Goal: Task Accomplishment & Management: Manage account settings

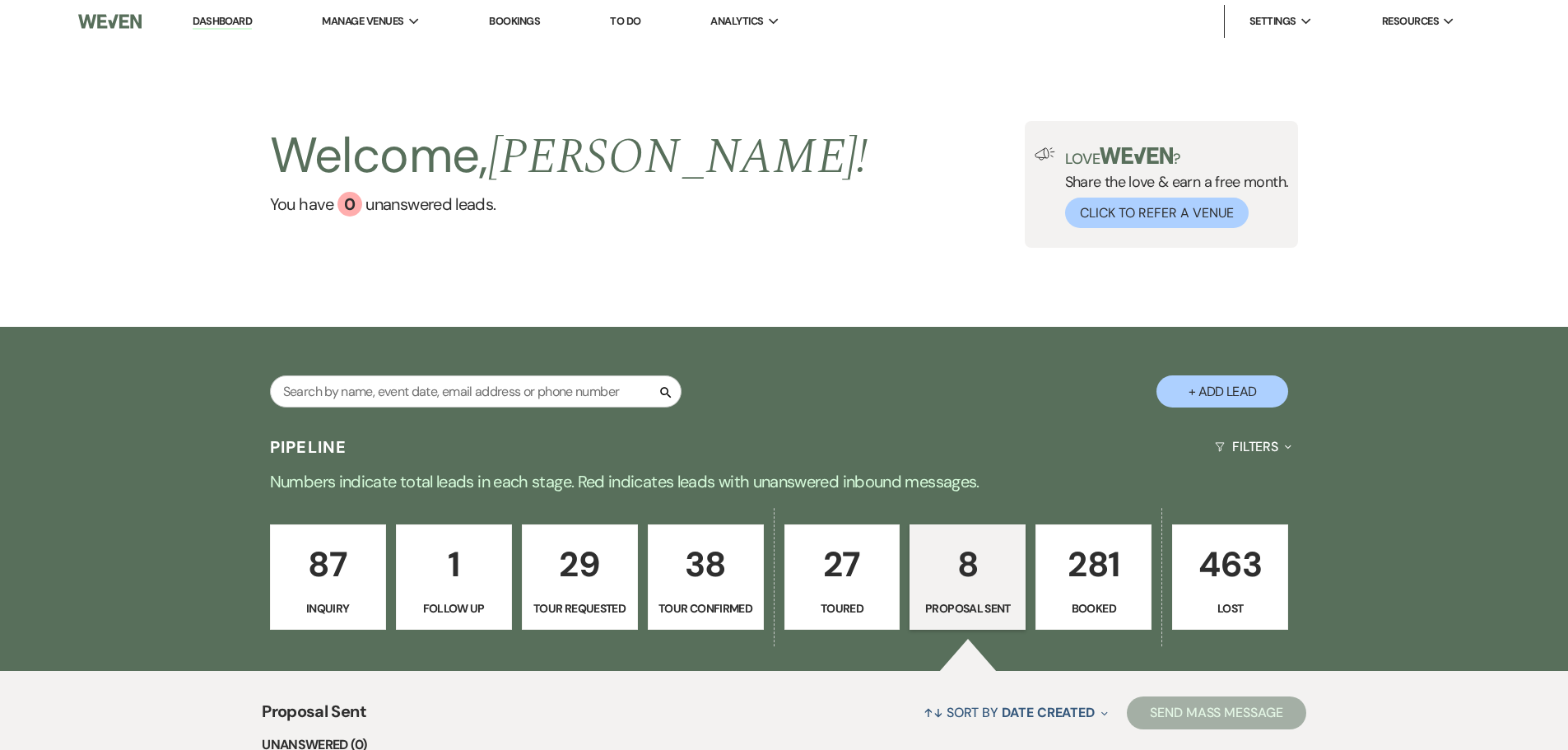
select select "6"
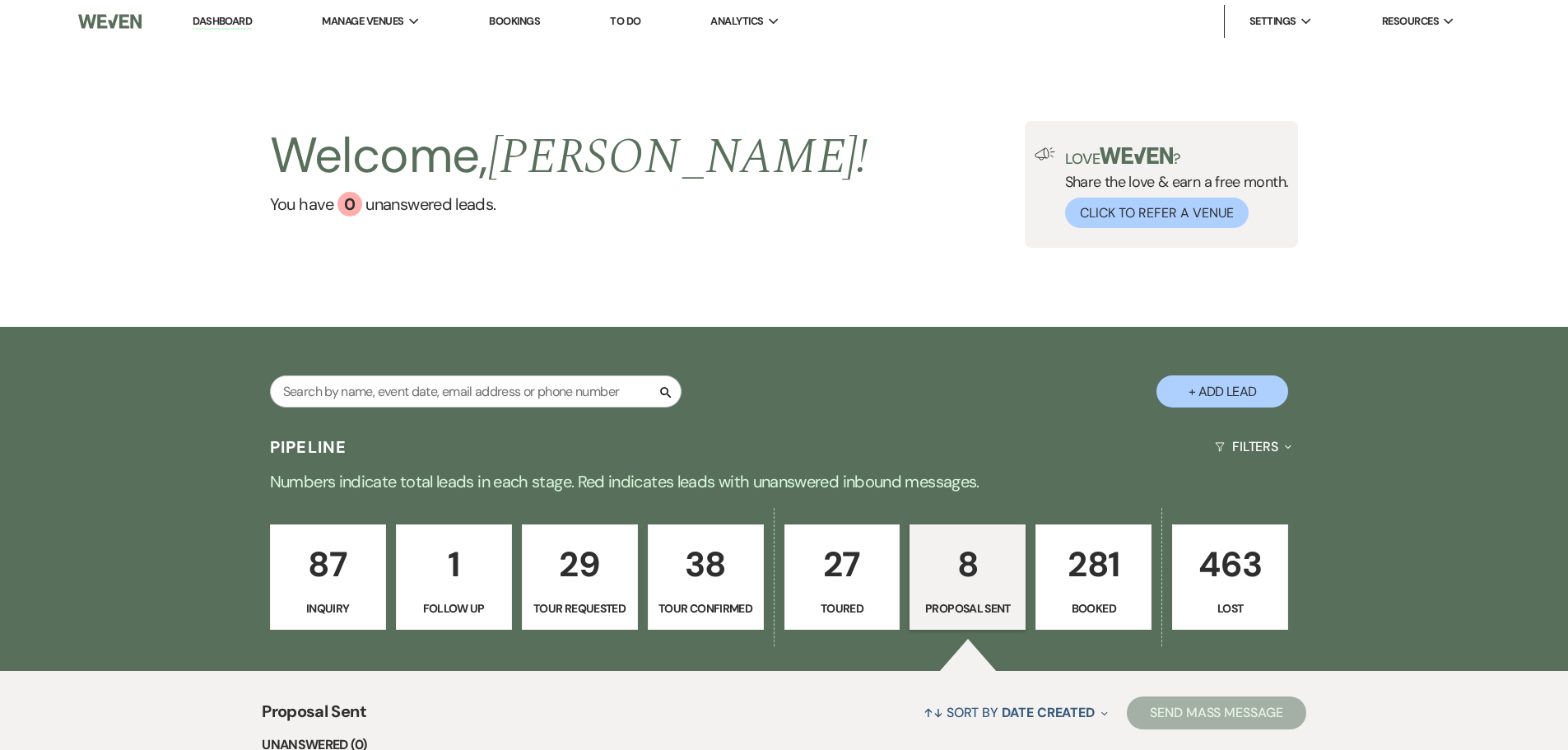
select select "6"
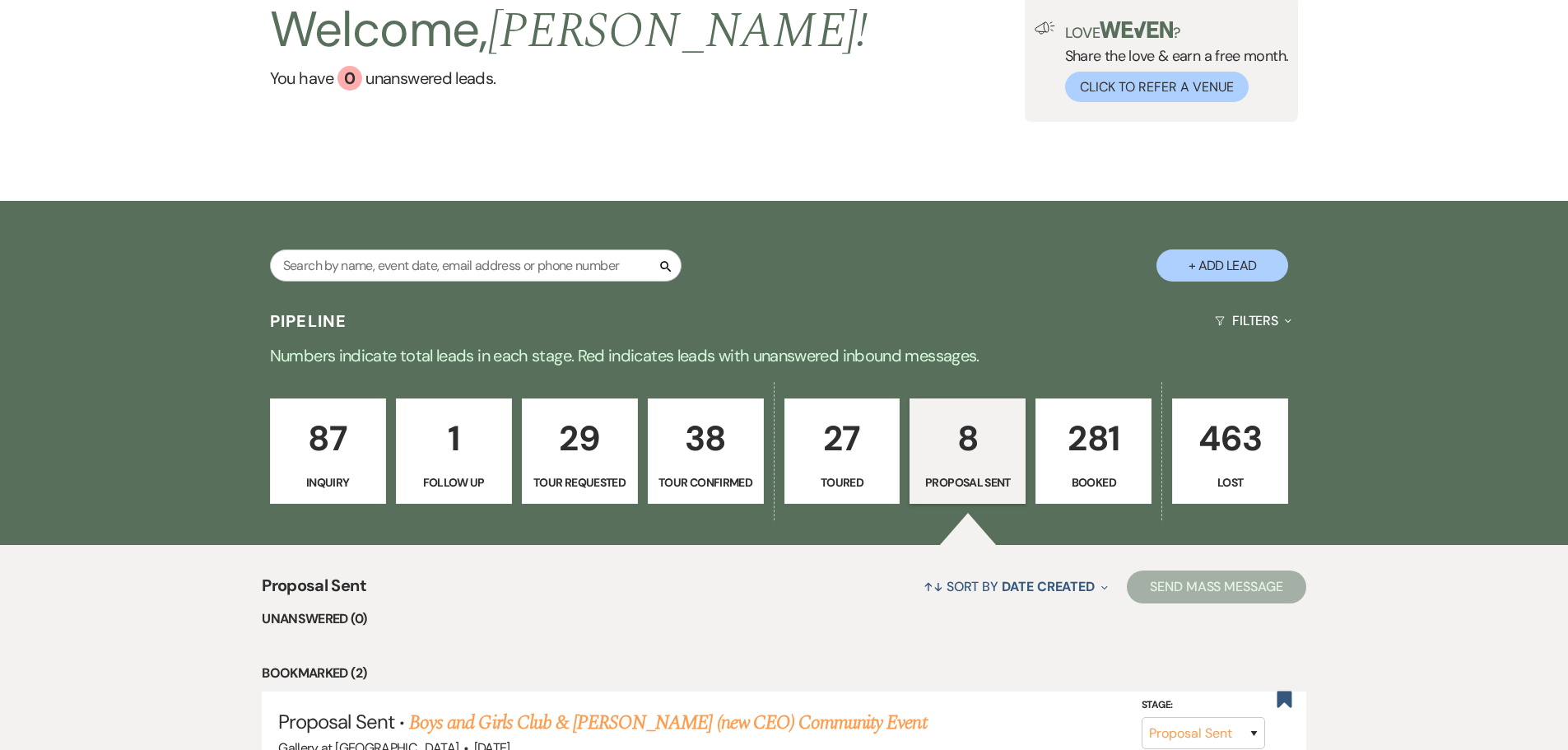
click at [334, 502] on link "87 Inquiry" at bounding box center [328, 451] width 116 height 106
select select "8"
select select "4"
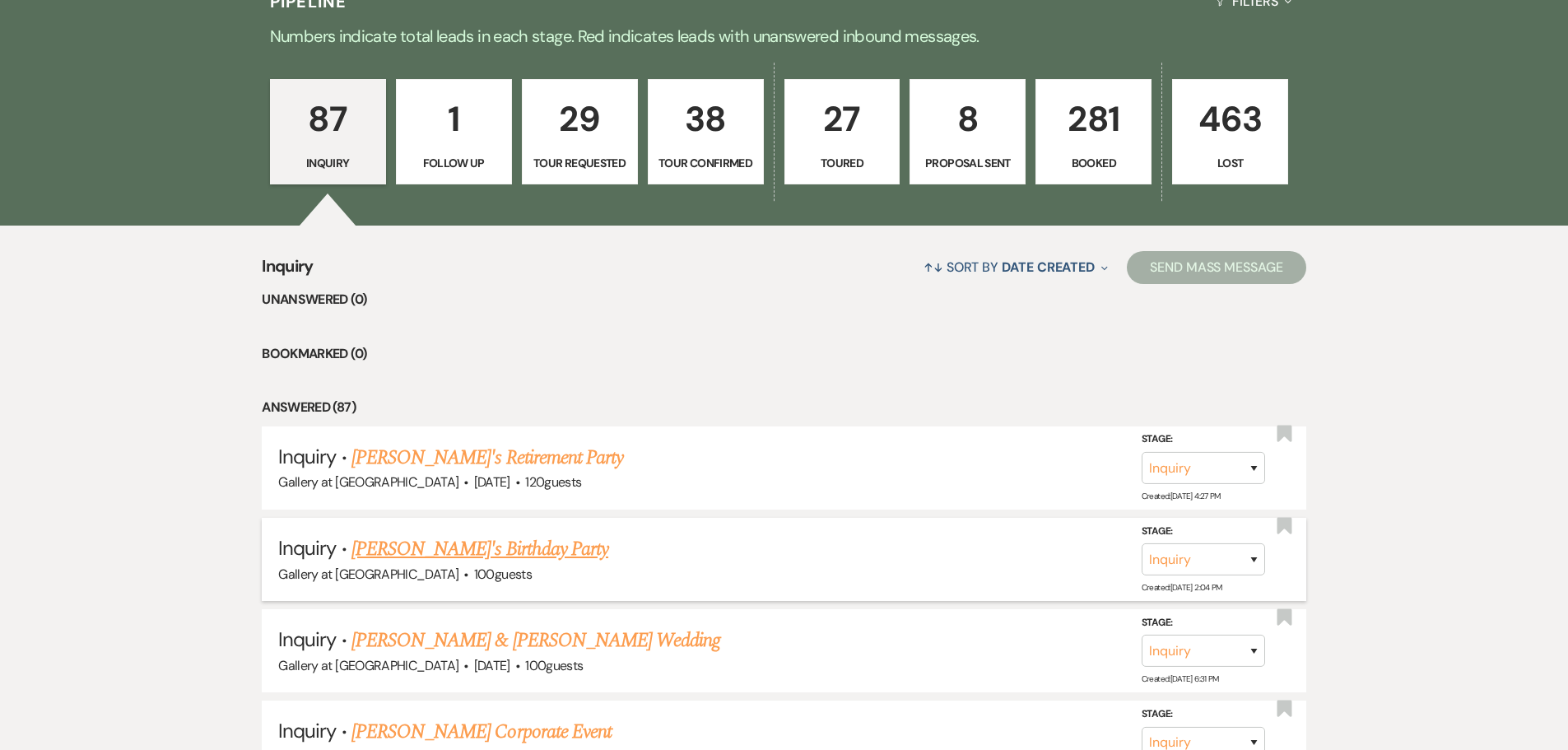
scroll to position [538, 0]
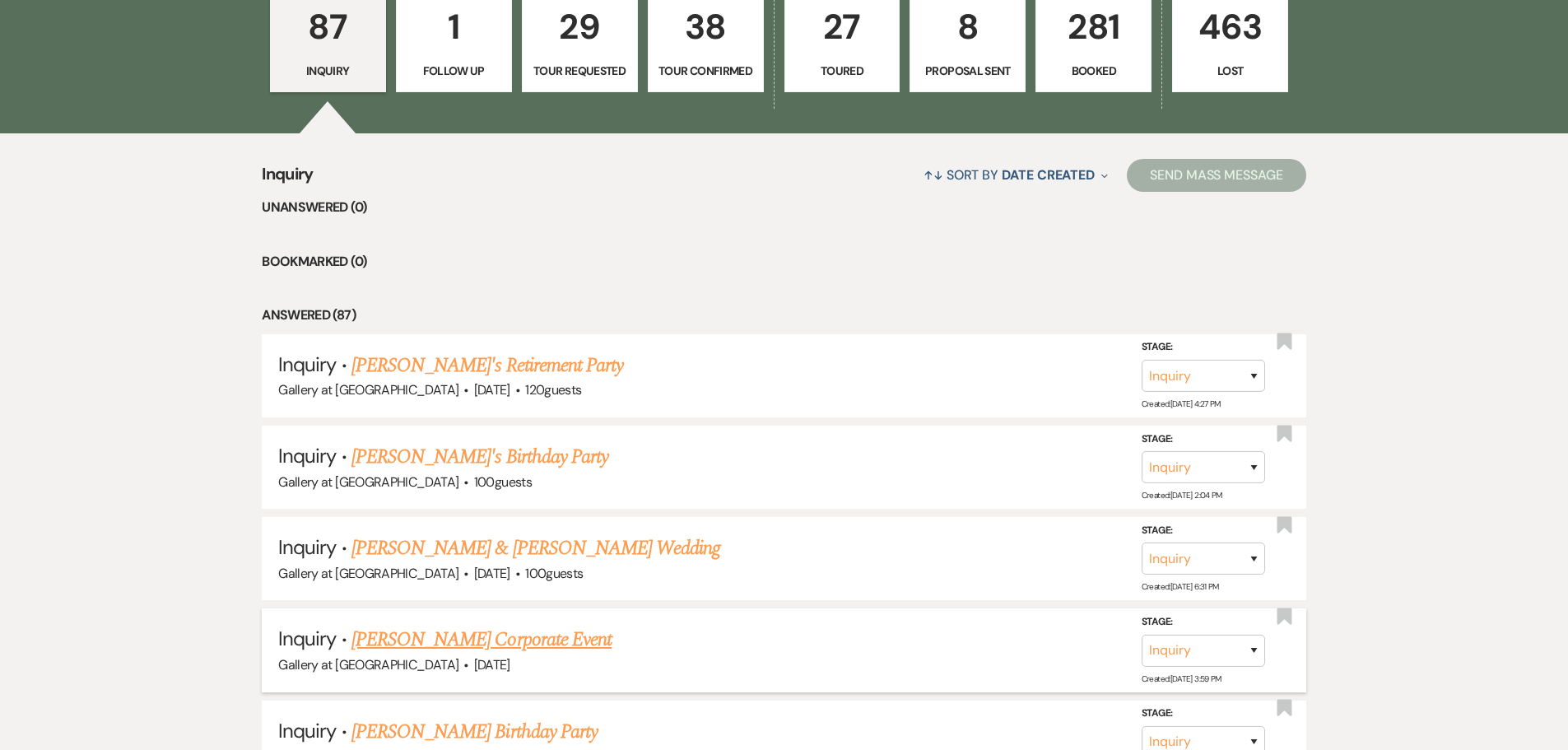
click at [444, 644] on link "Melanie Ward's Corporate Event" at bounding box center [481, 640] width 261 height 30
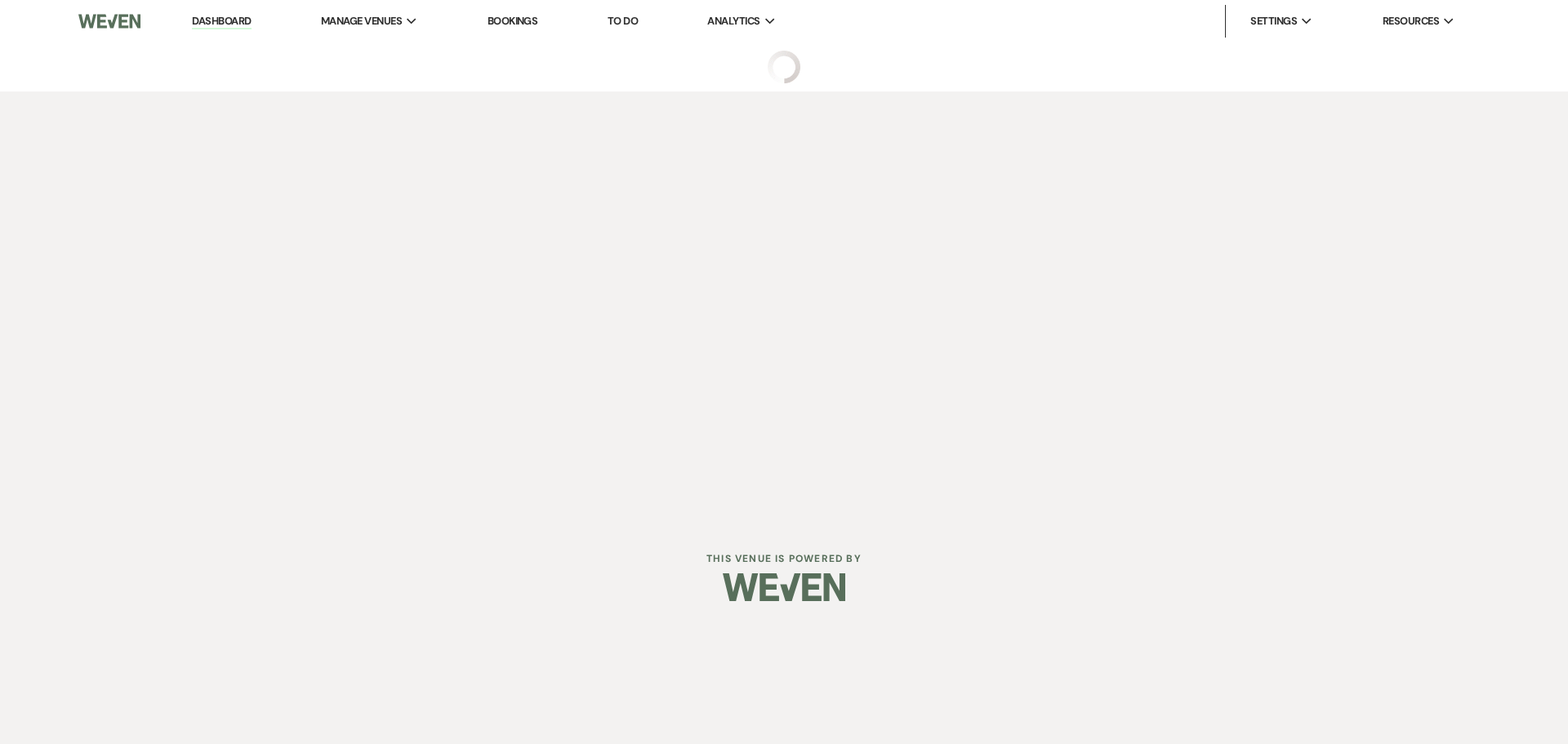
select select "5"
select select "9"
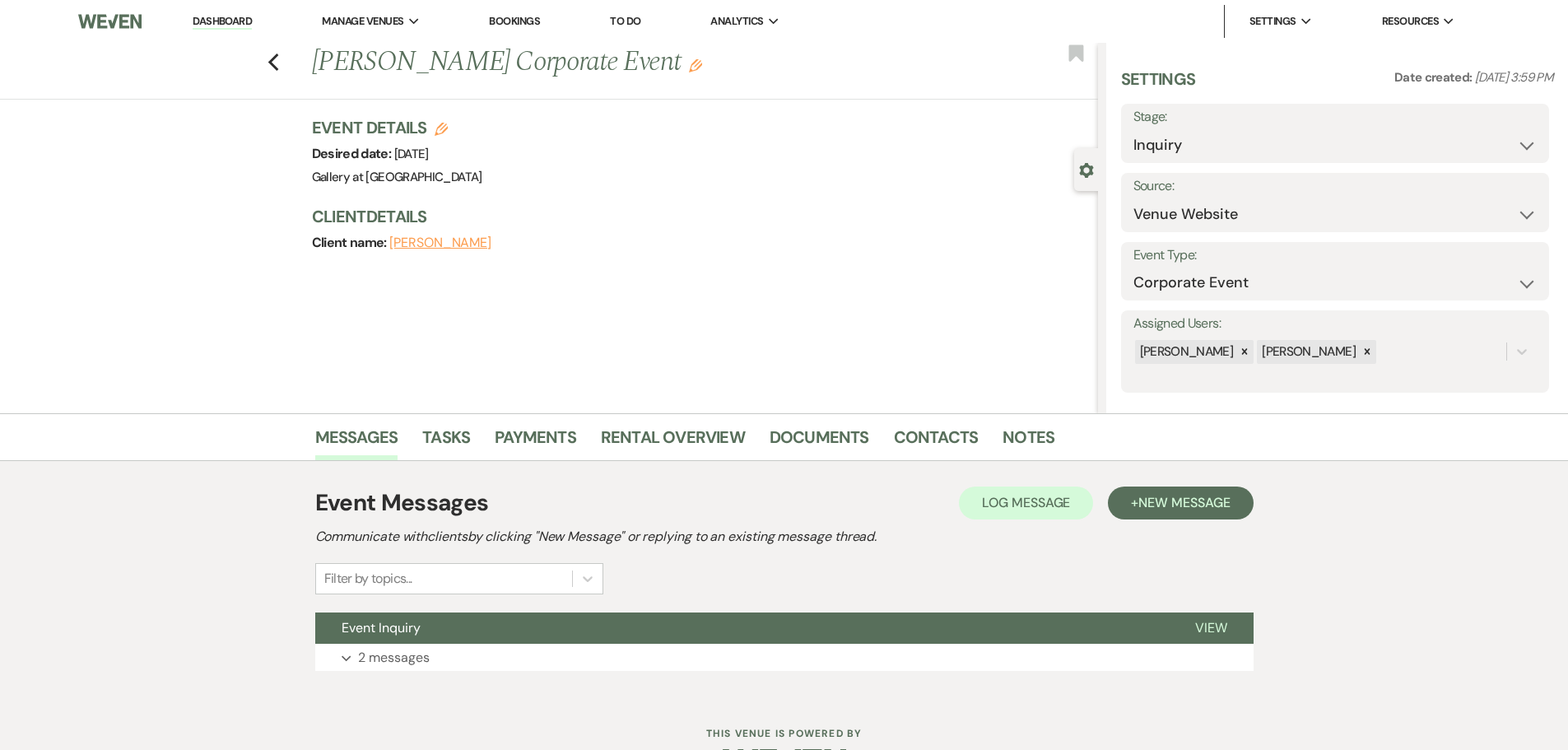
click at [444, 644] on button "Expand 2 messages" at bounding box center [784, 658] width 938 height 28
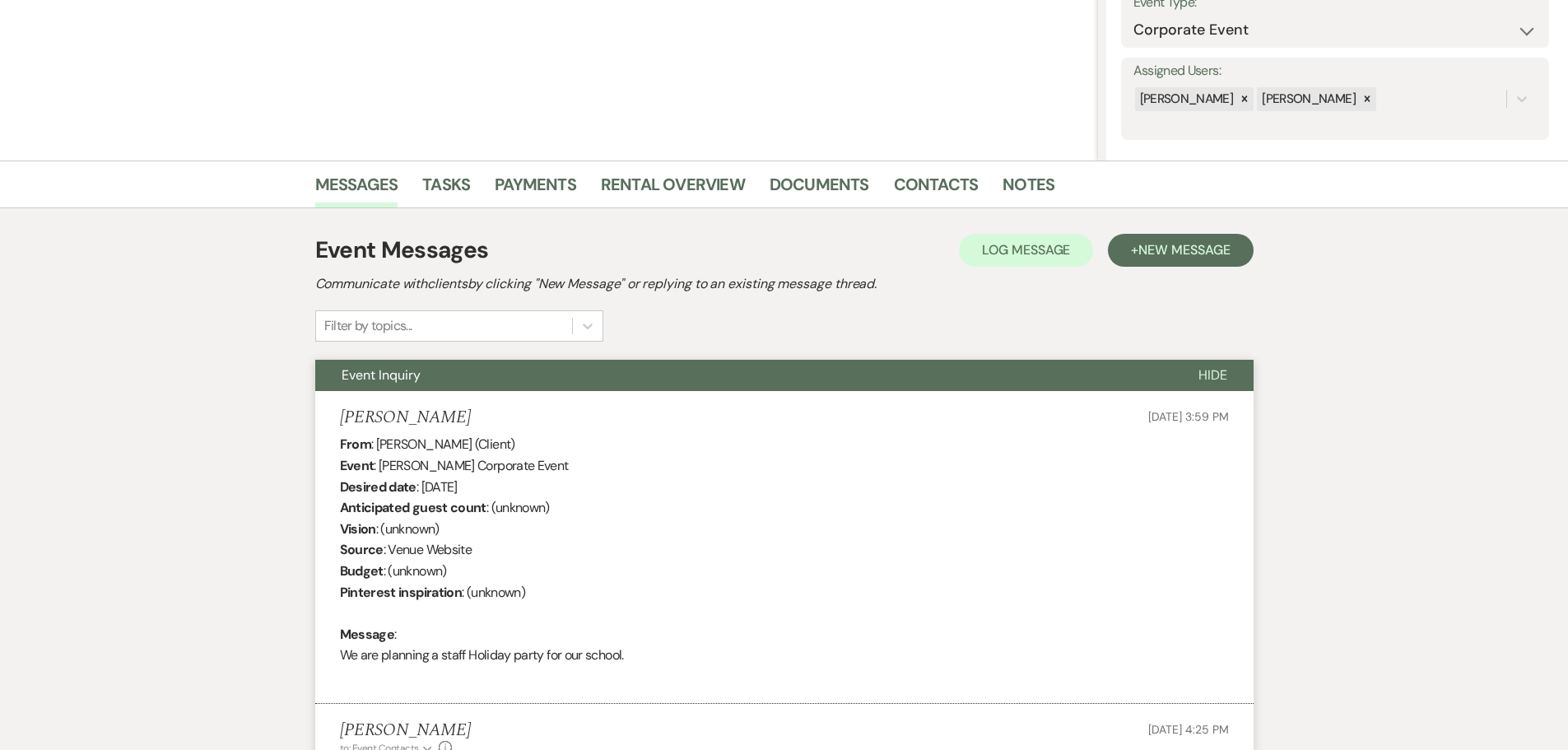
scroll to position [412, 0]
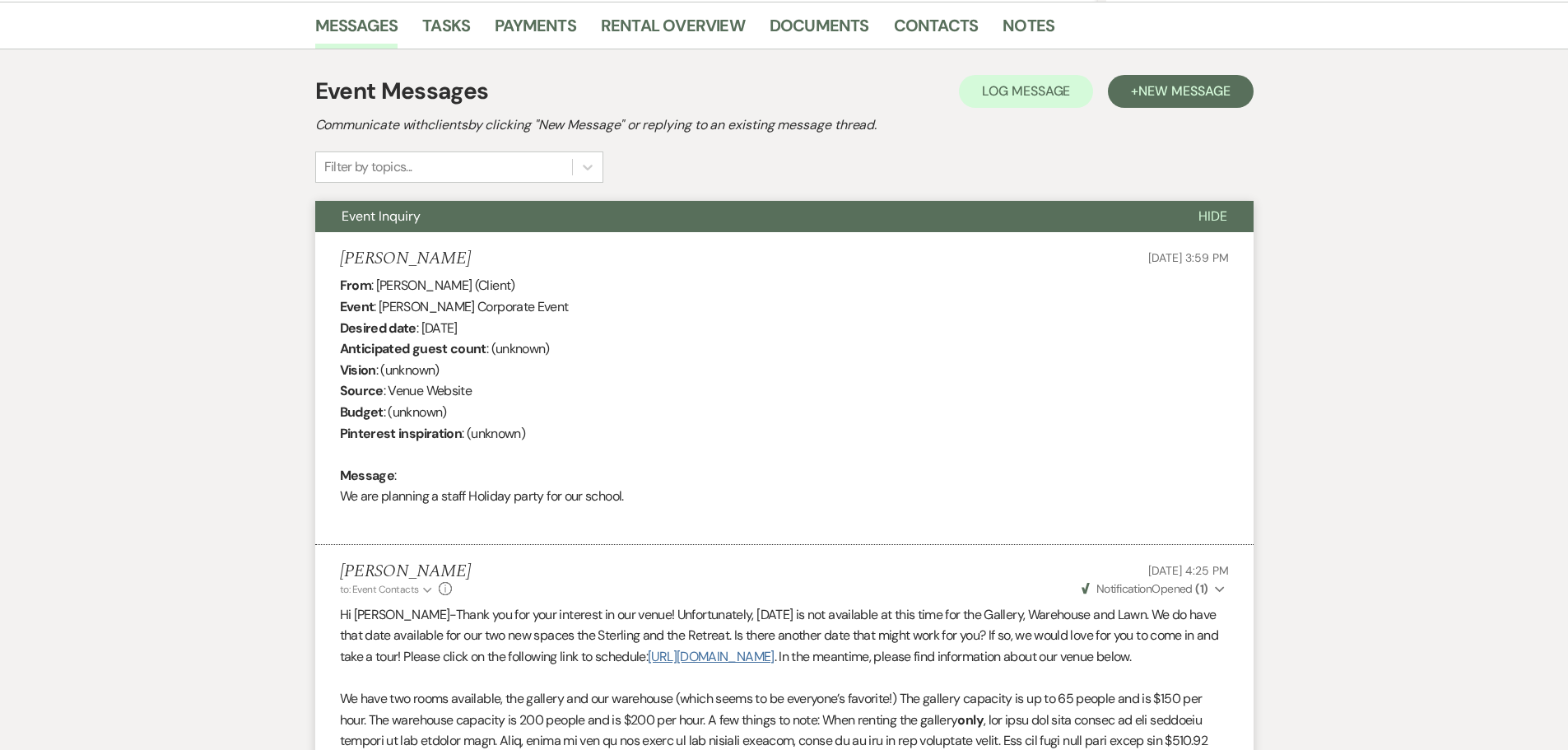
click at [774, 657] on link "http://calendly.com/galleryathoodstreet" at bounding box center [711, 657] width 126 height 17
click at [761, 664] on link "http://calendly.com/galleryathoodstreet" at bounding box center [711, 657] width 126 height 17
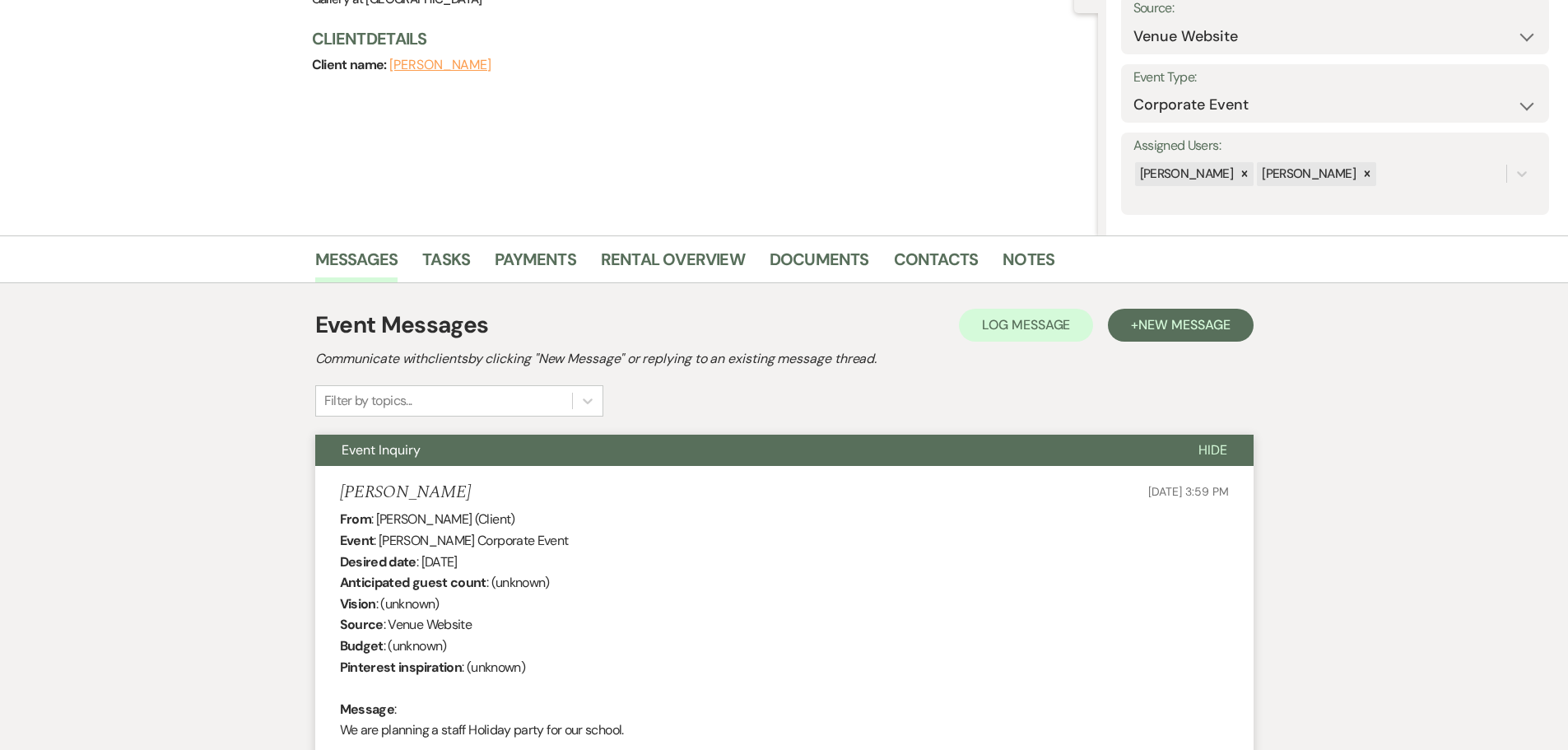
scroll to position [0, 0]
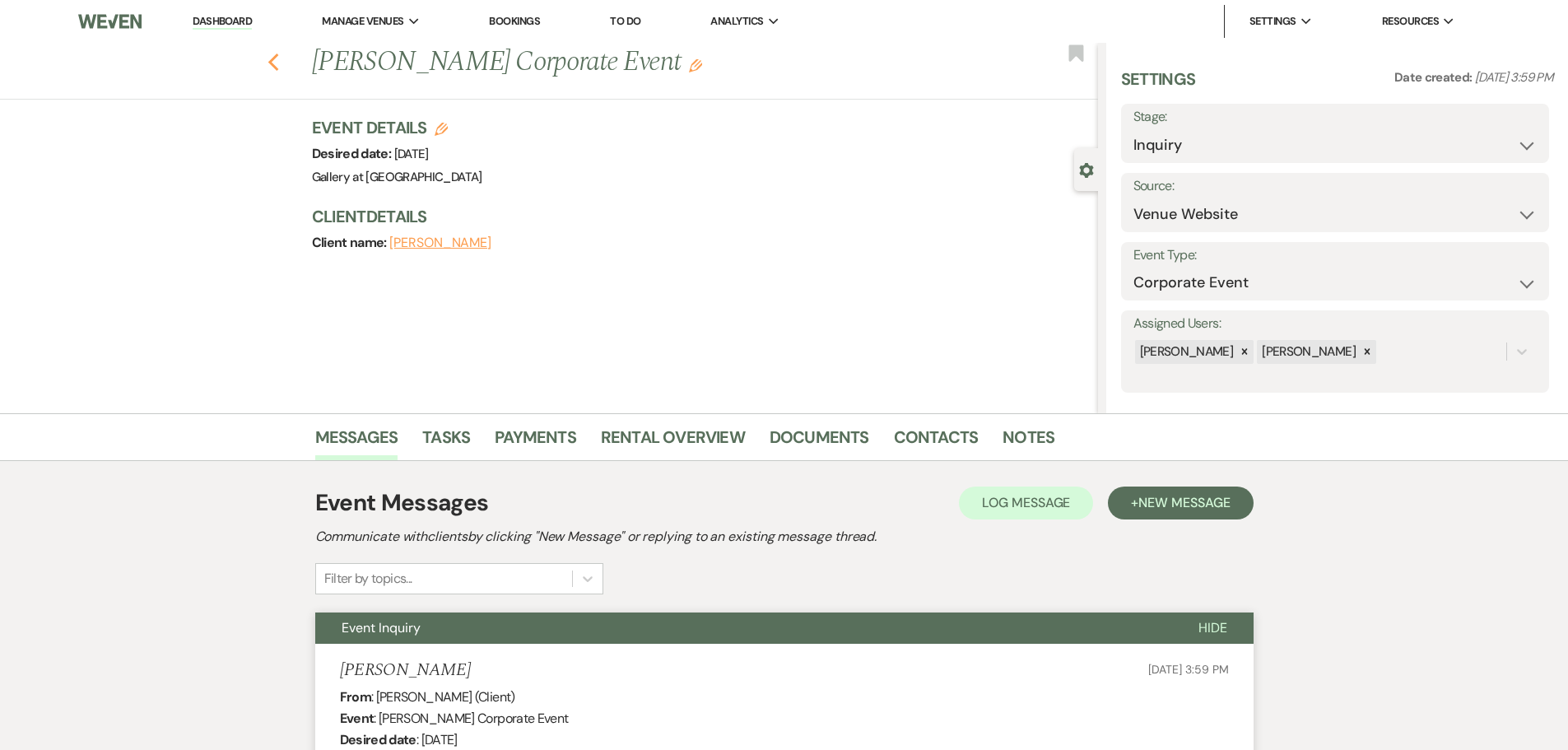
click at [278, 65] on use "button" at bounding box center [272, 62] width 11 height 18
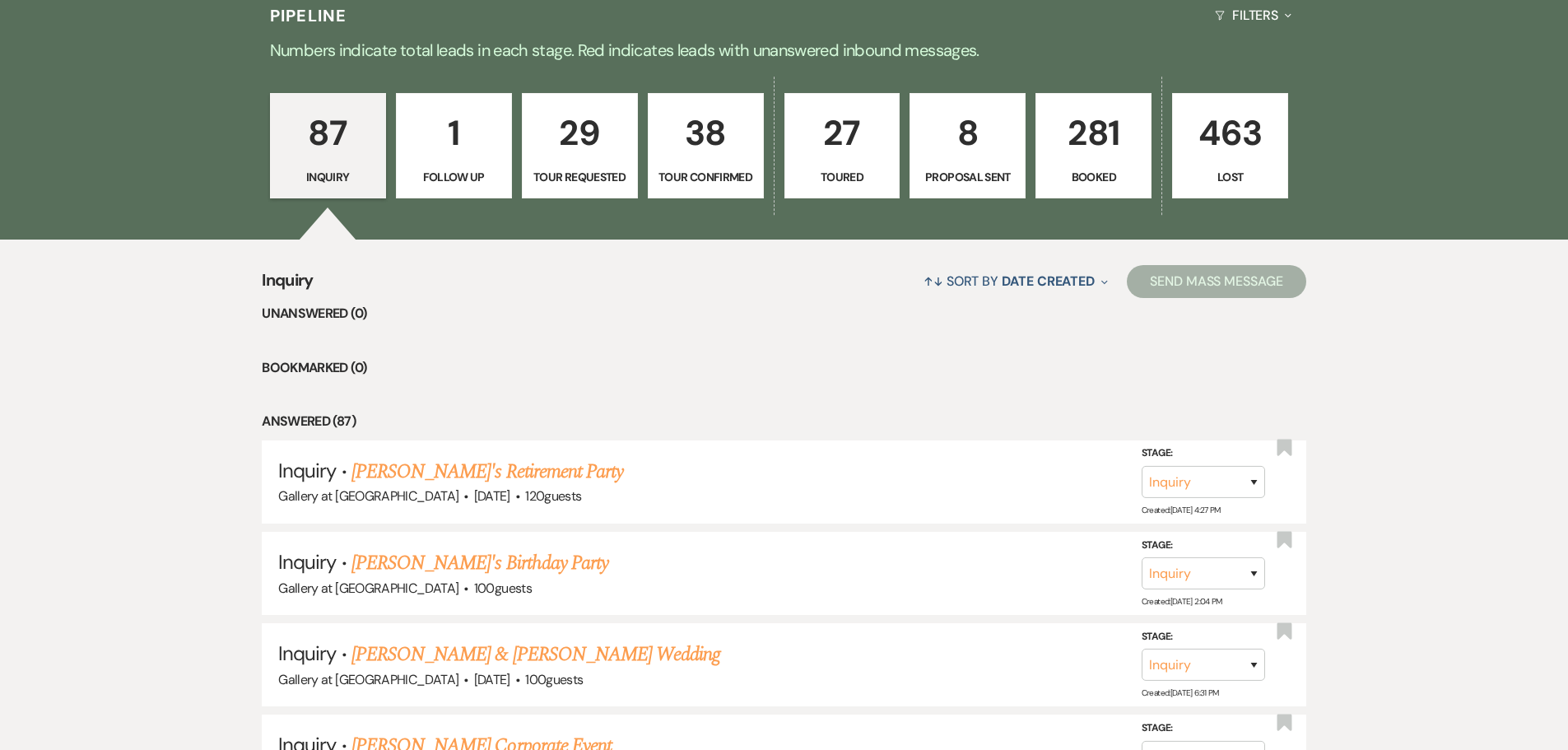
scroll to position [44, 0]
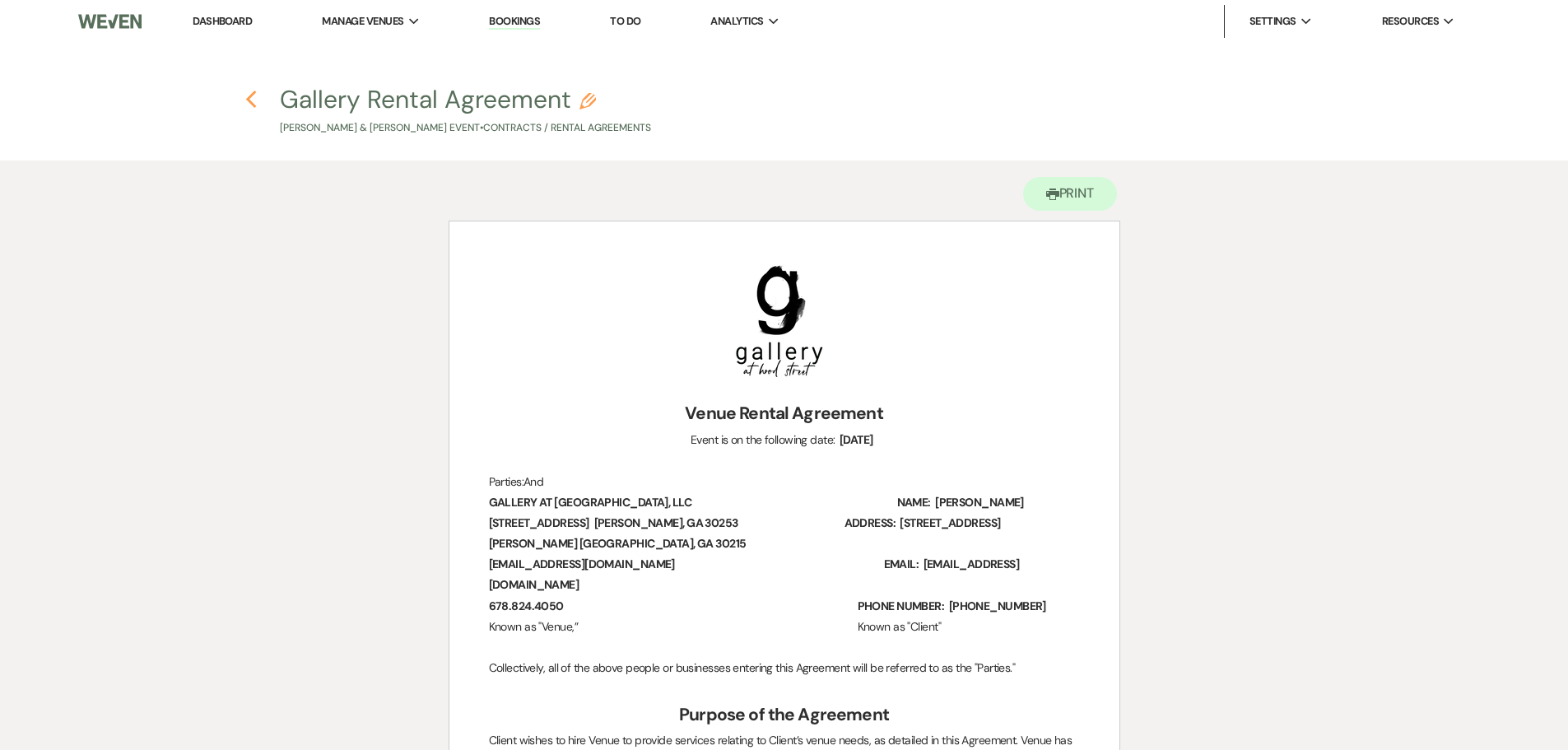
click at [248, 103] on icon "Previous" at bounding box center [251, 100] width 13 height 19
